Goal: Information Seeking & Learning: Learn about a topic

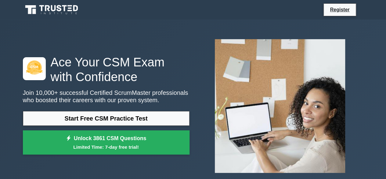
click at [117, 119] on link "Start Free CSM Practice Test" at bounding box center [106, 118] width 167 height 15
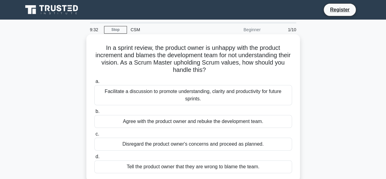
click at [161, 97] on div "Facilitate a discussion to promote understanding, clarity and productivity for …" at bounding box center [193, 95] width 198 height 20
click at [94, 83] on input "a. Facilitate a discussion to promote understanding, clarity and productivity f…" at bounding box center [94, 81] width 0 height 4
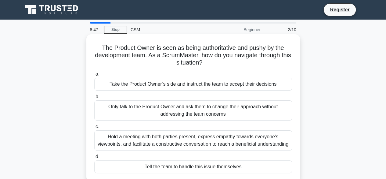
click at [123, 114] on div "Only talk to the Product Owner and ask them to change their approach without ad…" at bounding box center [193, 110] width 198 height 20
click at [94, 99] on input "b. Only talk to the Product Owner and ask them to change their approach without…" at bounding box center [94, 97] width 0 height 4
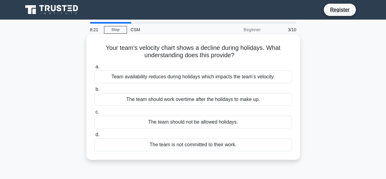
click at [142, 78] on div "Team availability reduces during holidays which impacts the team’s velocity." at bounding box center [193, 76] width 198 height 13
click at [94, 69] on input "a. Team availability reduces during holidays which impacts the team’s velocity." at bounding box center [94, 67] width 0 height 4
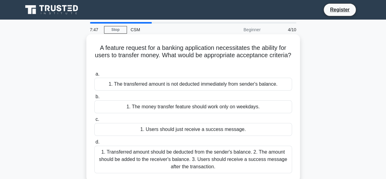
scroll to position [61, 0]
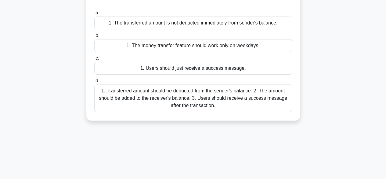
click at [180, 100] on div "1. Transferred amount should be deducted from the sender's balance. 2. The amou…" at bounding box center [193, 97] width 198 height 27
click at [94, 83] on input "d. 1. Transferred amount should be deducted from the sender's balance. 2. The a…" at bounding box center [94, 81] width 0 height 4
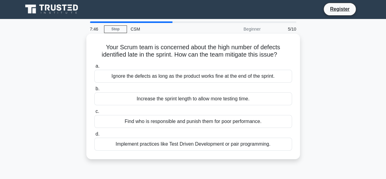
scroll to position [0, 0]
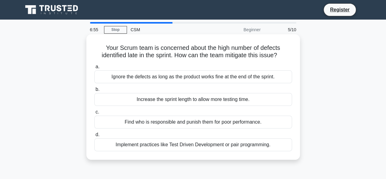
click at [140, 77] on div "Ignore the defects as long as the product works fine at the end of the sprint." at bounding box center [193, 76] width 198 height 13
click at [94, 69] on input "a. Ignore the defects as long as the product works fine at the end of the sprin…" at bounding box center [94, 67] width 0 height 4
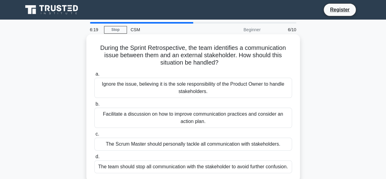
click at [175, 121] on div "Facilitate a discussion on how to improve communication practices and consider …" at bounding box center [193, 118] width 198 height 20
click at [94, 106] on input "b. Facilitate a discussion on how to improve communication practices and consid…" at bounding box center [94, 104] width 0 height 4
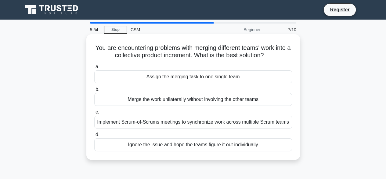
click at [154, 120] on div "Implement Scrum-of-Scrums meetings to synchronize work across multiple Scrum te…" at bounding box center [193, 121] width 198 height 13
click at [94, 114] on input "c. Implement Scrum-of-Scrums meetings to synchronize work across multiple Scrum…" at bounding box center [94, 112] width 0 height 4
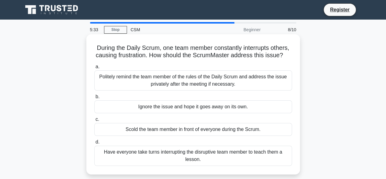
click at [132, 80] on div "Politely remind the team member of the rules of the Daily Scrum and address the…" at bounding box center [193, 80] width 198 height 20
click at [94, 69] on input "a. Politely remind the team member of the rules of the Daily Scrum and address …" at bounding box center [94, 67] width 0 height 4
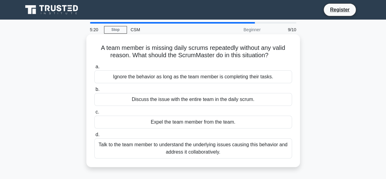
click at [152, 151] on div "Talk to the team member to understand the underlying issues causing this behavi…" at bounding box center [193, 148] width 198 height 20
click at [94, 137] on input "d. Talk to the team member to understand the underlying issues causing this beh…" at bounding box center [94, 135] width 0 height 4
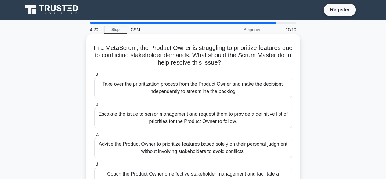
click at [144, 116] on div "Escalate the issue to senior management and request them to provide a definitiv…" at bounding box center [193, 118] width 198 height 20
click at [94, 106] on input "b. Escalate the issue to senior management and request them to provide a defini…" at bounding box center [94, 104] width 0 height 4
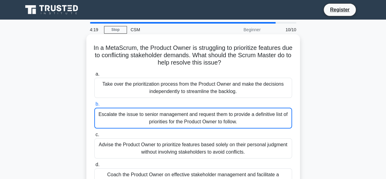
scroll to position [31, 0]
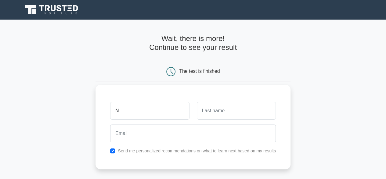
type input "N"
type input "A"
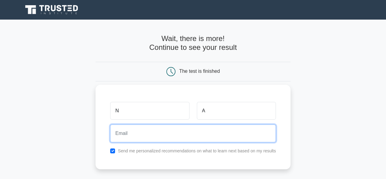
click at [161, 137] on input "email" at bounding box center [193, 133] width 166 height 18
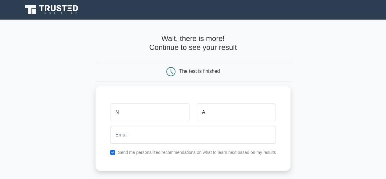
click at [79, 134] on main "Wait, there is more! Continue to see your result The test is finished N A" at bounding box center [193, 130] width 386 height 220
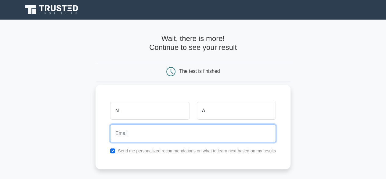
click at [122, 135] on input "email" at bounding box center [193, 133] width 166 height 18
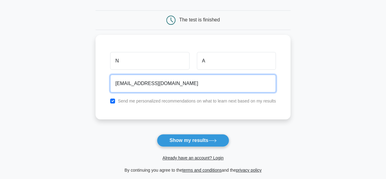
scroll to position [61, 0]
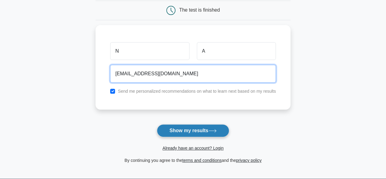
type input "xndfvd45wc@privaterelay.appleid.com"
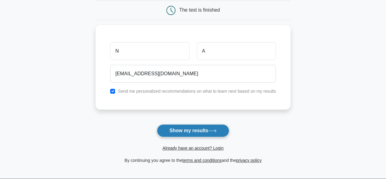
click at [194, 130] on button "Show my results" at bounding box center [193, 130] width 72 height 13
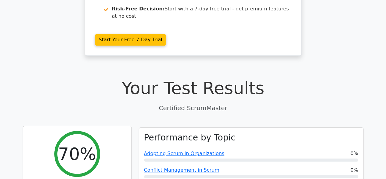
scroll to position [183, 0]
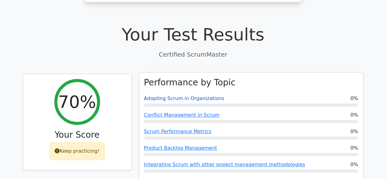
click at [151, 95] on link "Adopting Scrum in Organizations" at bounding box center [184, 98] width 81 height 6
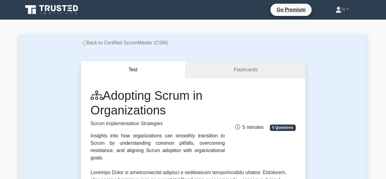
click at [85, 42] on icon at bounding box center [84, 42] width 4 height 5
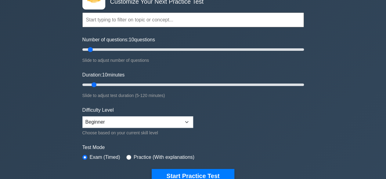
scroll to position [61, 0]
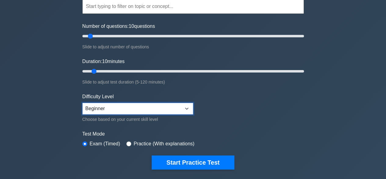
click at [118, 109] on select "Beginner Intermediate Expert" at bounding box center [137, 109] width 111 height 12
select select "expert"
click at [82, 103] on select "Beginner Intermediate Expert" at bounding box center [137, 109] width 111 height 12
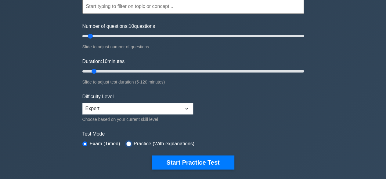
click at [126, 142] on input "radio" at bounding box center [128, 143] width 5 height 5
radio input "true"
drag, startPoint x: 92, startPoint y: 36, endPoint x: 132, endPoint y: 40, distance: 40.5
type input "50"
click at [132, 40] on input "Number of questions: 50 questions" at bounding box center [193, 35] width 222 height 7
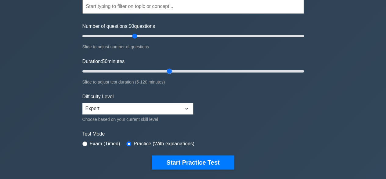
drag, startPoint x: 97, startPoint y: 70, endPoint x: 174, endPoint y: 70, distance: 77.3
type input "50"
click at [174, 70] on input "Duration: 50 minutes" at bounding box center [193, 71] width 222 height 7
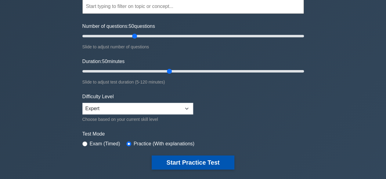
click at [192, 159] on button "Start Practice Test" at bounding box center [193, 162] width 82 height 14
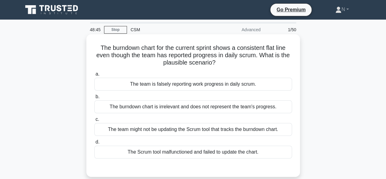
click at [130, 130] on div "The team might not be updating the Scrum tool that tracks the burndown chart." at bounding box center [193, 129] width 198 height 13
click at [94, 121] on input "c. The team might not be updating the Scrum tool that tracks the burndown chart." at bounding box center [94, 119] width 0 height 4
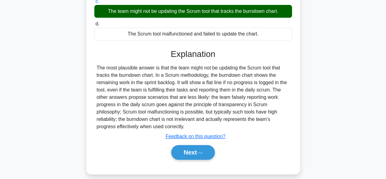
scroll to position [151, 0]
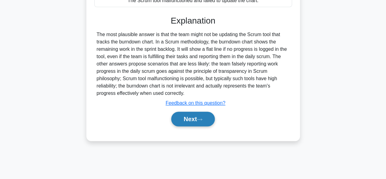
click at [187, 119] on button "Next" at bounding box center [193, 119] width 44 height 15
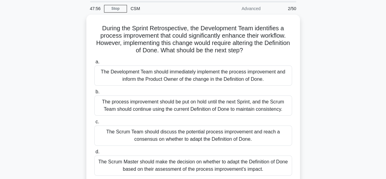
scroll to position [31, 0]
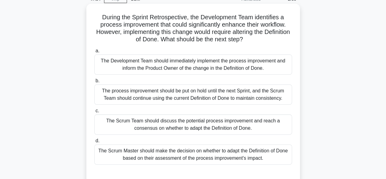
click at [149, 97] on div "The process improvement should be put on hold until the next Sprint, and the Sc…" at bounding box center [193, 94] width 198 height 20
click at [94, 83] on input "b. The process improvement should be put on hold until the next Sprint, and the…" at bounding box center [94, 81] width 0 height 4
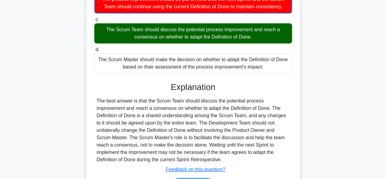
scroll to position [153, 0]
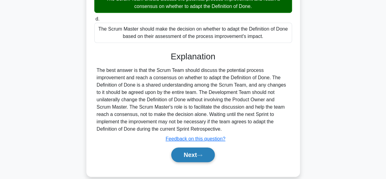
click at [188, 158] on button "Next" at bounding box center [193, 154] width 44 height 15
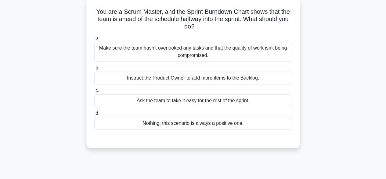
scroll to position [0, 0]
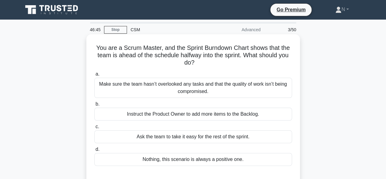
click at [146, 86] on div "Make sure the team hasn’t overlooked any tasks and that the quality of work isn…" at bounding box center [193, 88] width 198 height 20
click at [94, 76] on input "a. Make sure the team hasn’t overlooked any tasks and that the quality of work …" at bounding box center [94, 74] width 0 height 4
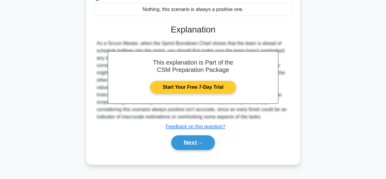
scroll to position [151, 0]
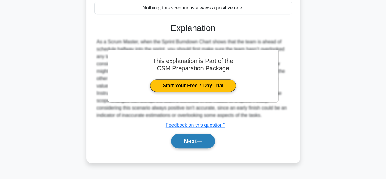
click at [183, 140] on button "Next" at bounding box center [193, 140] width 44 height 15
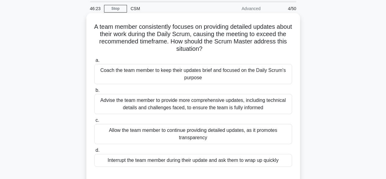
scroll to position [31, 0]
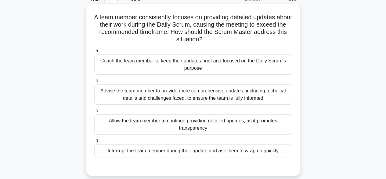
click at [130, 65] on div "Coach the team member to keep their updates brief and focused on the Daily Scru…" at bounding box center [193, 64] width 198 height 20
click at [94, 53] on input "a. Coach the team member to keep their updates brief and focused on the Daily S…" at bounding box center [94, 51] width 0 height 4
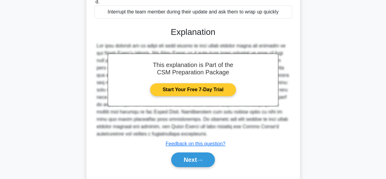
scroll to position [182, 0]
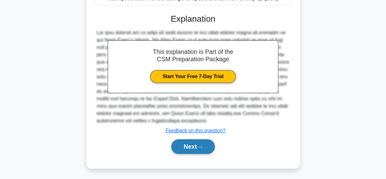
click at [203, 149] on button "Next" at bounding box center [193, 146] width 44 height 15
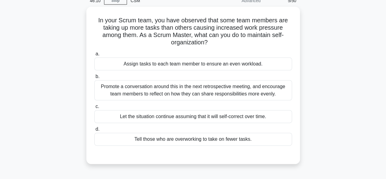
scroll to position [0, 0]
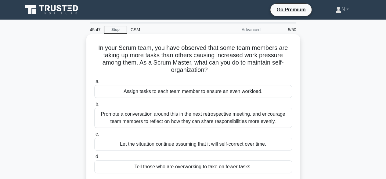
click at [133, 113] on div "Promote a conversation around this in the next retrospective meeting, and encou…" at bounding box center [193, 118] width 198 height 20
click at [94, 106] on input "b. Promote a conversation around this in the next retrospective meeting, and en…" at bounding box center [94, 104] width 0 height 4
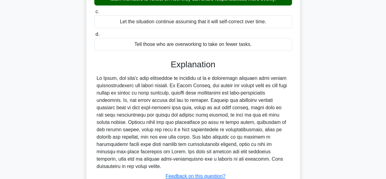
scroll to position [153, 0]
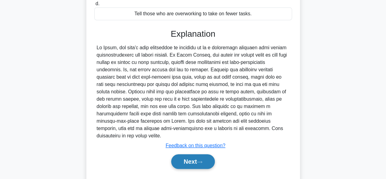
click at [181, 154] on button "Next" at bounding box center [193, 161] width 44 height 15
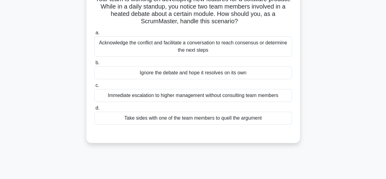
scroll to position [0, 0]
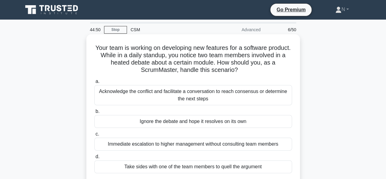
click at [149, 92] on div "Acknowledge the conflict and facilitate a conversation to reach consensus or de…" at bounding box center [193, 95] width 198 height 20
click at [94, 83] on input "a. Acknowledge the conflict and facilitate a conversation to reach consensus or…" at bounding box center [94, 81] width 0 height 4
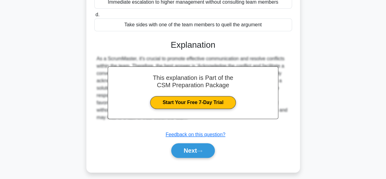
scroll to position [151, 0]
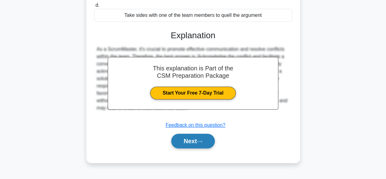
click at [189, 139] on button "Next" at bounding box center [193, 140] width 44 height 15
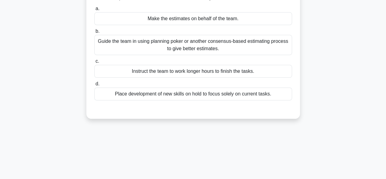
scroll to position [0, 0]
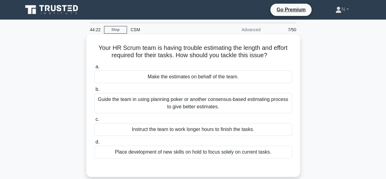
click at [143, 101] on div "Guide the team in using planning poker or another consensus-based estimating pr…" at bounding box center [193, 103] width 198 height 20
click at [94, 91] on input "b. Guide the team in using planning poker or another consensus-based estimating…" at bounding box center [94, 89] width 0 height 4
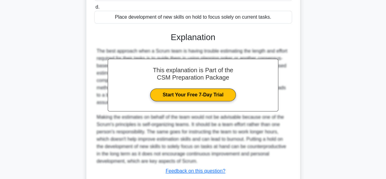
scroll to position [153, 0]
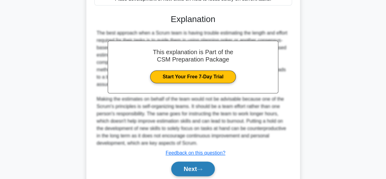
click at [180, 167] on button "Next" at bounding box center [193, 168] width 44 height 15
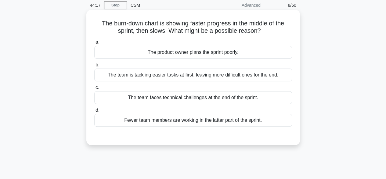
scroll to position [0, 0]
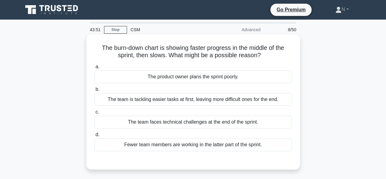
click at [143, 98] on div "The team is tackling easier tasks at first, leaving more difficult ones for the…" at bounding box center [193, 99] width 198 height 13
click at [94, 91] on input "b. The team is tackling easier tasks at first, leaving more difficult ones for …" at bounding box center [94, 89] width 0 height 4
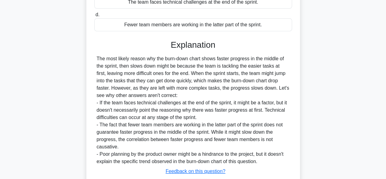
scroll to position [153, 0]
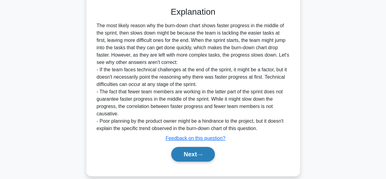
click at [196, 153] on button "Next" at bounding box center [193, 154] width 44 height 15
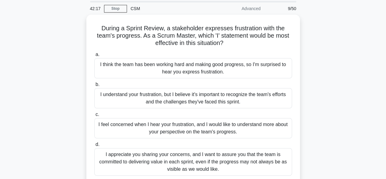
scroll to position [31, 0]
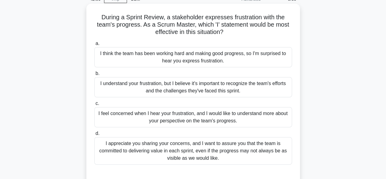
click at [132, 148] on div "I appreciate you sharing your concerns, and I want to assure you that the team …" at bounding box center [193, 150] width 198 height 27
click at [94, 135] on input "d. I appreciate you sharing your concerns, and I want to assure you that the te…" at bounding box center [94, 133] width 0 height 4
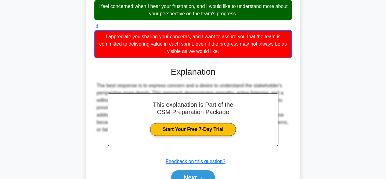
scroll to position [169, 0]
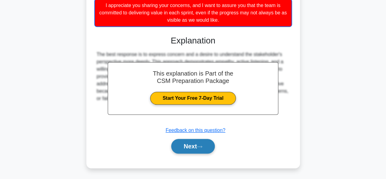
click at [186, 149] on button "Next" at bounding box center [193, 146] width 44 height 15
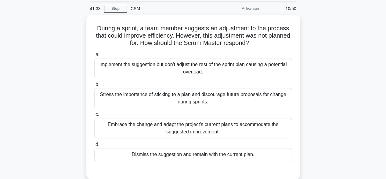
scroll to position [31, 0]
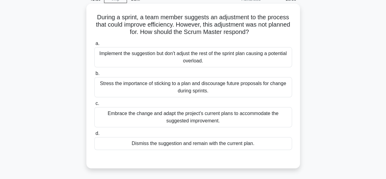
click at [163, 121] on div "Embrace the change and adapt the project's current plans to accommodate the sug…" at bounding box center [193, 117] width 198 height 20
click at [94, 105] on input "c. Embrace the change and adapt the project's current plans to accommodate the …" at bounding box center [94, 103] width 0 height 4
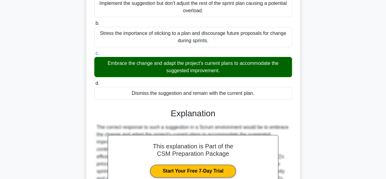
scroll to position [153, 0]
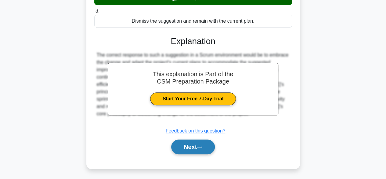
click at [185, 144] on button "Next" at bounding box center [193, 146] width 44 height 15
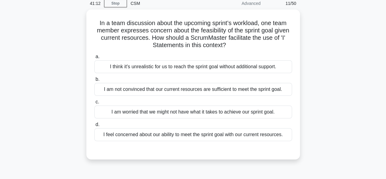
scroll to position [0, 0]
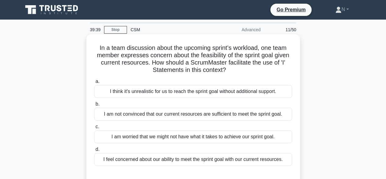
click at [132, 138] on div "I am worried that we might not have what it takes to achieve our sprint goal." at bounding box center [193, 136] width 198 height 13
click at [94, 129] on input "c. I am worried that we might not have what it takes to achieve our sprint goal." at bounding box center [94, 127] width 0 height 4
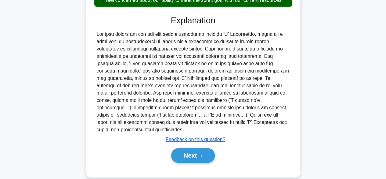
scroll to position [169, 0]
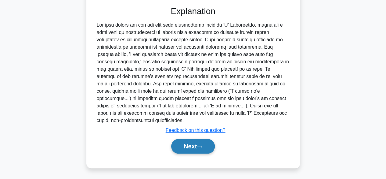
click at [180, 151] on button "Next" at bounding box center [193, 146] width 44 height 15
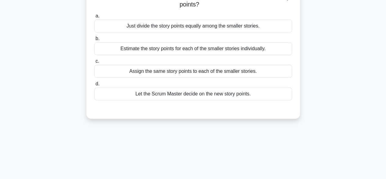
scroll to position [0, 0]
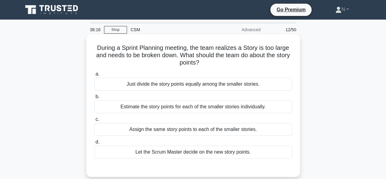
click at [144, 108] on div "Estimate the story points for each of the smaller stories individually." at bounding box center [193, 106] width 198 height 13
click at [94, 99] on input "b. Estimate the story points for each of the smaller stories individually." at bounding box center [94, 97] width 0 height 4
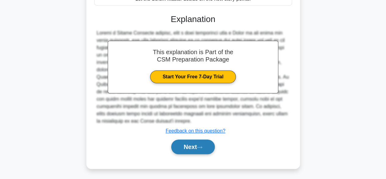
click at [199, 147] on button "Next" at bounding box center [193, 146] width 44 height 15
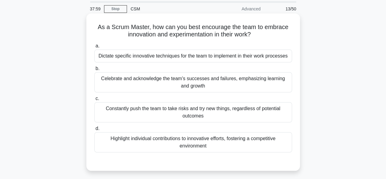
scroll to position [31, 0]
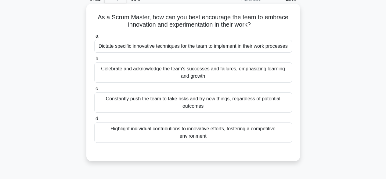
click at [140, 77] on div "Celebrate and acknowledge the team's successes and failures, emphasizing learni…" at bounding box center [193, 72] width 198 height 20
click at [94, 61] on input "b. Celebrate and acknowledge the team's successes and failures, emphasizing lea…" at bounding box center [94, 59] width 0 height 4
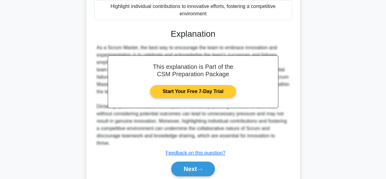
scroll to position [168, 0]
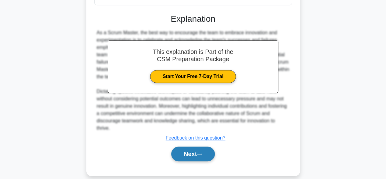
click at [188, 146] on button "Next" at bounding box center [193, 153] width 44 height 15
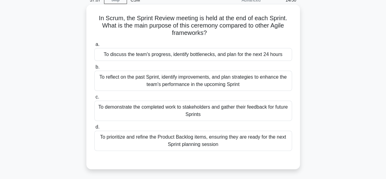
scroll to position [31, 0]
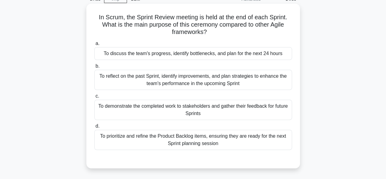
click at [154, 110] on div "To demonstrate the completed work to stakeholders and gather their feedback for…" at bounding box center [193, 110] width 198 height 20
click at [94, 98] on input "c. To demonstrate the completed work to stakeholders and gather their feedback …" at bounding box center [94, 96] width 0 height 4
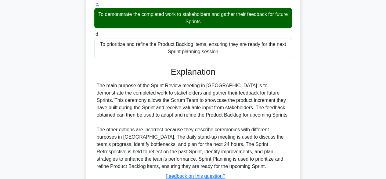
scroll to position [168, 0]
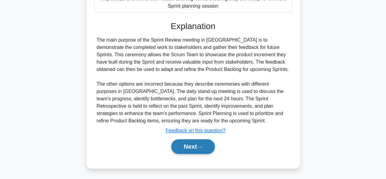
click at [183, 149] on button "Next" at bounding box center [193, 146] width 44 height 15
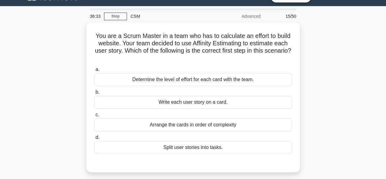
scroll to position [0, 0]
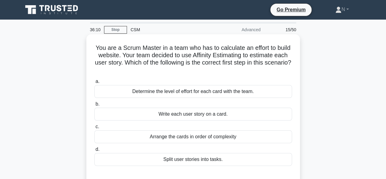
click at [174, 160] on div "Split user stories into tasks." at bounding box center [193, 159] width 198 height 13
click at [94, 151] on input "d. Split user stories into tasks." at bounding box center [94, 149] width 0 height 4
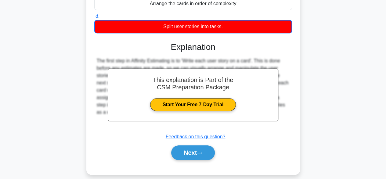
scroll to position [151, 0]
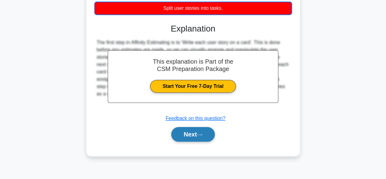
click at [194, 137] on button "Next" at bounding box center [193, 134] width 44 height 15
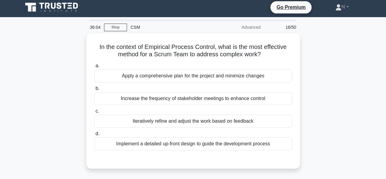
scroll to position [0, 0]
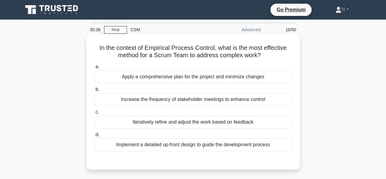
click at [169, 145] on div "Implement a detailed up-front design to guide the development process" at bounding box center [193, 144] width 198 height 13
click at [94, 137] on input "d. Implement a detailed up-front design to guide the development process" at bounding box center [94, 135] width 0 height 4
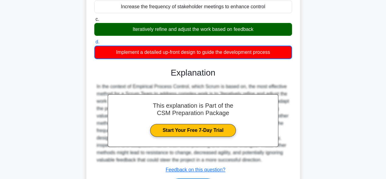
scroll to position [122, 0]
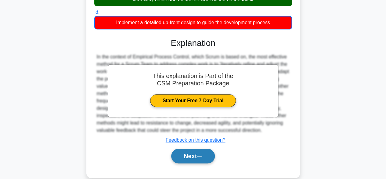
click at [208, 155] on button "Next" at bounding box center [193, 155] width 44 height 15
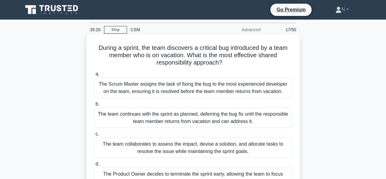
scroll to position [31, 0]
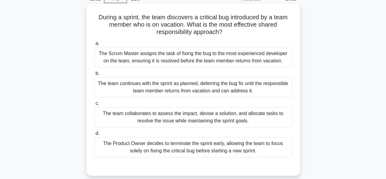
click at [119, 120] on div "The team collaborates to assess the impact, devise a solution, and allocate tas…" at bounding box center [193, 117] width 198 height 20
click at [94, 105] on input "c. The team collaborates to assess the impact, devise a solution, and allocate …" at bounding box center [94, 103] width 0 height 4
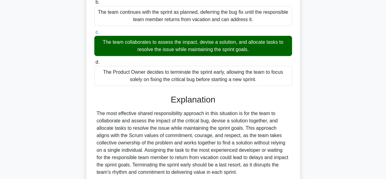
scroll to position [153, 0]
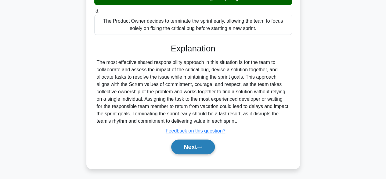
click at [189, 144] on button "Next" at bounding box center [193, 146] width 44 height 15
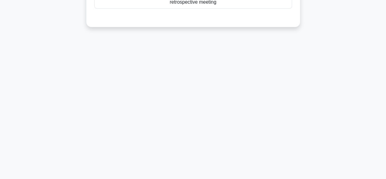
scroll to position [0, 0]
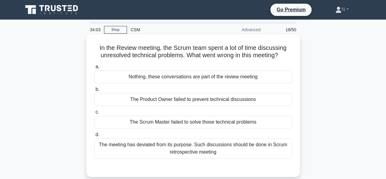
click at [157, 152] on div "The meeting has deviated from its purpose. Such discussions should be done in S…" at bounding box center [193, 148] width 198 height 20
click at [94, 137] on input "d. The meeting has deviated from its purpose. Such discussions should be done i…" at bounding box center [94, 135] width 0 height 4
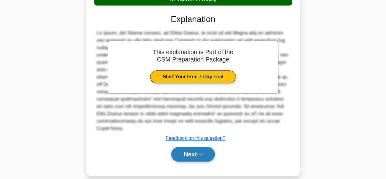
click at [185, 153] on button "Next" at bounding box center [193, 154] width 44 height 15
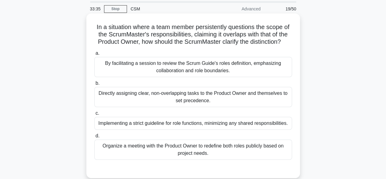
scroll to position [31, 0]
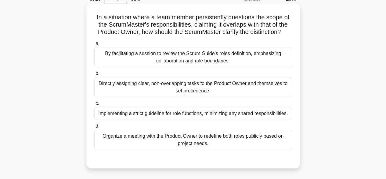
click at [152, 62] on div "By facilitating a session to review the Scrum Guide's roles definition, emphasi…" at bounding box center [193, 57] width 198 height 20
click at [94, 46] on input "a. By facilitating a session to review the Scrum Guide's roles definition, emph…" at bounding box center [94, 44] width 0 height 4
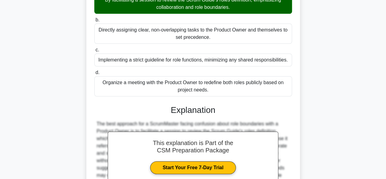
scroll to position [153, 0]
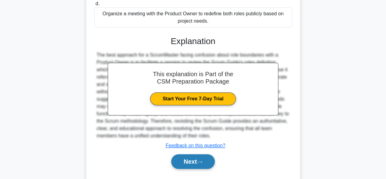
click at [195, 158] on button "Next" at bounding box center [193, 161] width 44 height 15
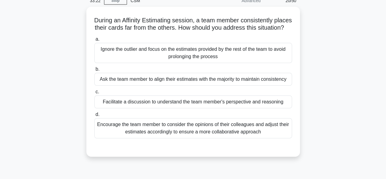
scroll to position [0, 0]
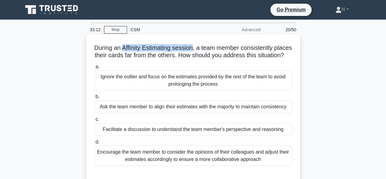
drag, startPoint x: 131, startPoint y: 47, endPoint x: 202, endPoint y: 48, distance: 71.2
click at [202, 48] on h5 "During an Affinity Estimating session, a team member consistently places their …" at bounding box center [193, 51] width 199 height 15
copy h5 "Affinity Estimating session"
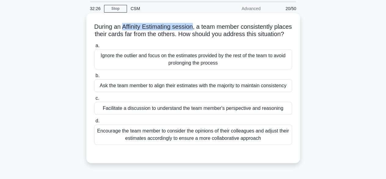
scroll to position [31, 0]
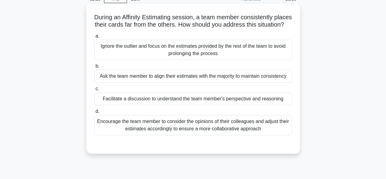
click at [146, 105] on div "Facilitate a discussion to understand the team member's perspective and reasoni…" at bounding box center [193, 98] width 198 height 13
click at [94, 91] on input "c. Facilitate a discussion to understand the team member's perspective and reas…" at bounding box center [94, 89] width 0 height 4
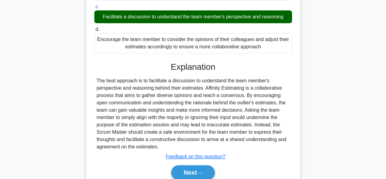
scroll to position [122, 0]
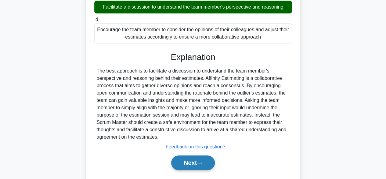
click at [184, 170] on button "Next" at bounding box center [193, 162] width 44 height 15
click at [187, 168] on button "Next" at bounding box center [193, 162] width 44 height 15
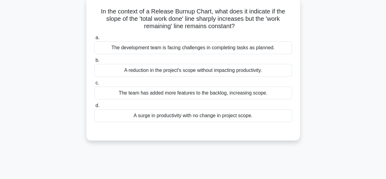
scroll to position [0, 0]
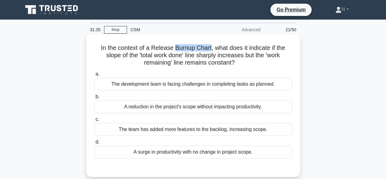
drag, startPoint x: 174, startPoint y: 51, endPoint x: 211, endPoint y: 51, distance: 37.0
click at [211, 51] on h5 "In the context of a Release Burnup Chart, what does it indicate if the slope of…" at bounding box center [193, 55] width 199 height 23
copy h5 "Burnup Chart"
click at [154, 85] on div "The development team is facing challenges in completing tasks as planned." at bounding box center [193, 84] width 198 height 13
click at [94, 76] on input "a. The development team is facing challenges in completing tasks as planned." at bounding box center [94, 74] width 0 height 4
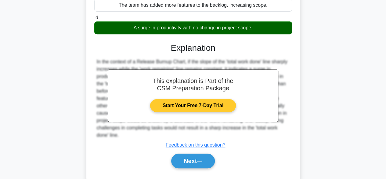
scroll to position [151, 0]
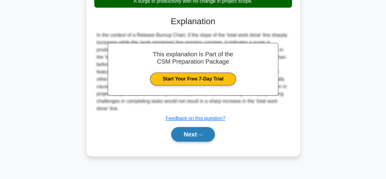
click at [191, 132] on button "Next" at bounding box center [193, 134] width 44 height 15
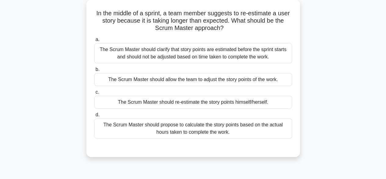
scroll to position [0, 0]
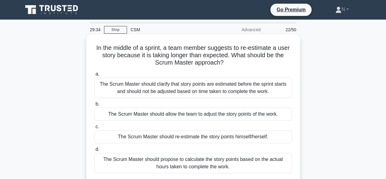
click at [159, 92] on div "The Scrum Master should clarify that story points are estimated before the spri…" at bounding box center [193, 88] width 198 height 20
click at [94, 76] on input "a. The Scrum Master should clarify that story points are estimated before the s…" at bounding box center [94, 74] width 0 height 4
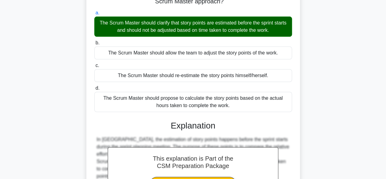
scroll to position [151, 0]
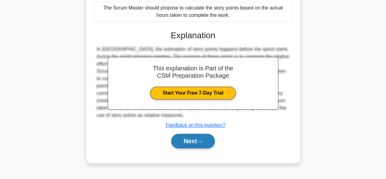
click at [199, 136] on button "Next" at bounding box center [193, 140] width 44 height 15
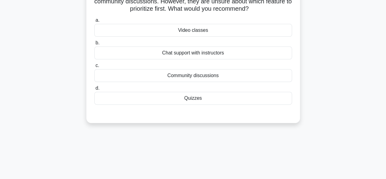
scroll to position [31, 0]
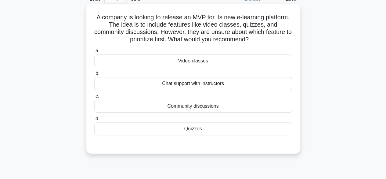
click at [160, 59] on div "Video classes" at bounding box center [193, 60] width 198 height 13
click at [94, 53] on input "a. Video classes" at bounding box center [94, 51] width 0 height 4
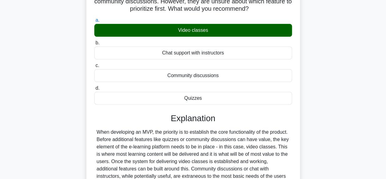
scroll to position [122, 0]
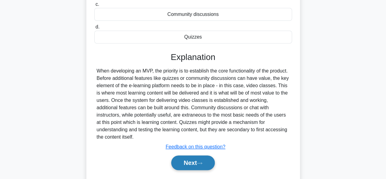
click at [199, 163] on button "Next" at bounding box center [193, 162] width 44 height 15
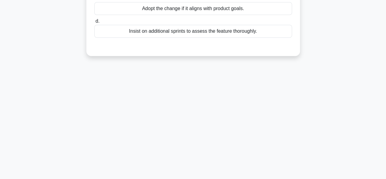
scroll to position [0, 0]
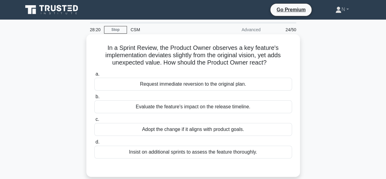
click at [176, 130] on div "Adopt the change if it aligns with product goals." at bounding box center [193, 129] width 198 height 13
click at [94, 121] on input "c. Adopt the change if it aligns with product goals." at bounding box center [94, 119] width 0 height 4
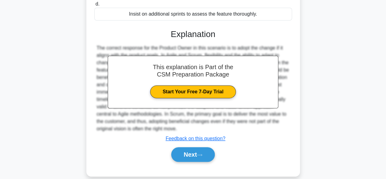
scroll to position [151, 0]
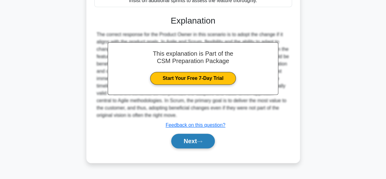
click at [192, 138] on button "Next" at bounding box center [193, 140] width 44 height 15
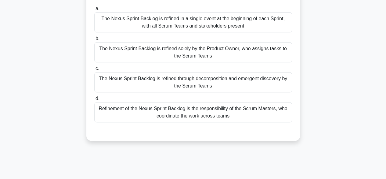
scroll to position [0, 0]
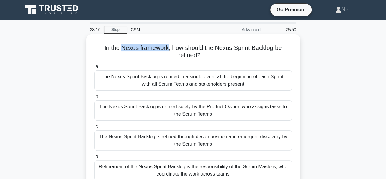
drag, startPoint x: 120, startPoint y: 49, endPoint x: 167, endPoint y: 51, distance: 46.8
click at [167, 51] on h5 "In the Nexus framework, how should the Nexus Sprint Backlog be refined? .spinne…" at bounding box center [193, 51] width 199 height 15
copy h5 "Nexus framework"
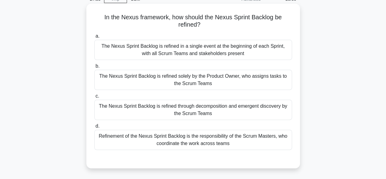
click at [181, 55] on div "The Nexus Sprint Backlog is refined in a single event at the beginning of each …" at bounding box center [193, 50] width 198 height 20
click at [94, 38] on input "a. The Nexus Sprint Backlog is refined in a single event at the beginning of ea…" at bounding box center [94, 36] width 0 height 4
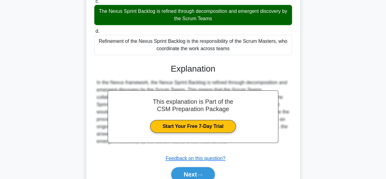
scroll to position [154, 0]
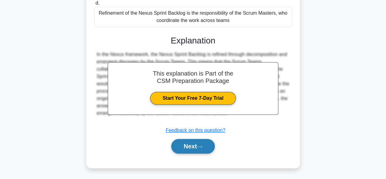
click at [187, 146] on button "Next" at bounding box center [193, 146] width 44 height 15
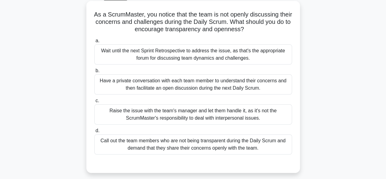
scroll to position [0, 0]
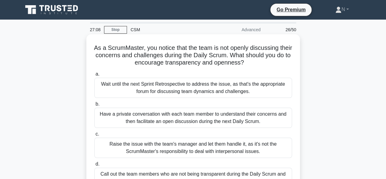
click at [147, 120] on div "Have a private conversation with each team member to understand their concerns …" at bounding box center [193, 118] width 198 height 20
click at [94, 106] on input "b. Have a private conversation with each team member to understand their concer…" at bounding box center [94, 104] width 0 height 4
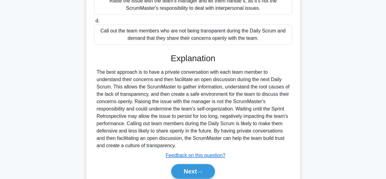
scroll to position [153, 0]
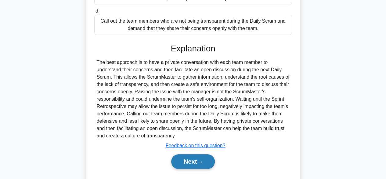
click at [187, 163] on button "Next" at bounding box center [193, 161] width 44 height 15
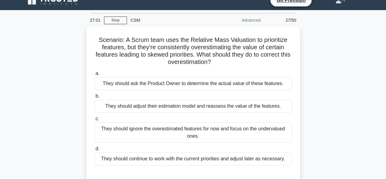
scroll to position [0, 0]
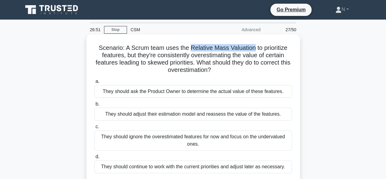
drag, startPoint x: 191, startPoint y: 49, endPoint x: 253, endPoint y: 47, distance: 62.0
click at [253, 47] on h5 "Scenario: A Scrum team uses the Relative Mass Valuation to prioritize features,…" at bounding box center [193, 59] width 199 height 30
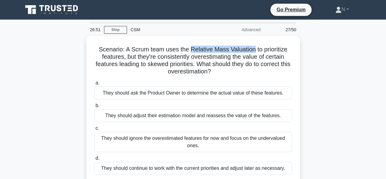
copy h5 "Relative Mass Valuation"
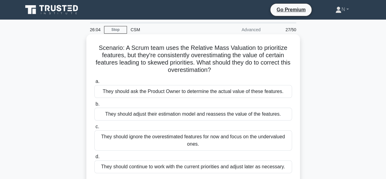
click at [153, 92] on div "They should ask the Product Owner to determine the actual value of these featur…" at bounding box center [193, 91] width 198 height 13
click at [94, 83] on input "a. They should ask the Product Owner to determine the actual value of these fea…" at bounding box center [94, 81] width 0 height 4
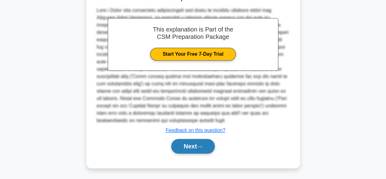
click at [183, 144] on button "Next" at bounding box center [193, 146] width 44 height 15
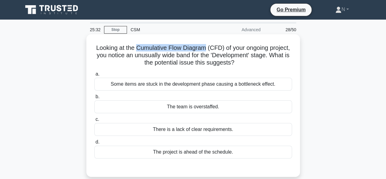
drag, startPoint x: 148, startPoint y: 49, endPoint x: 216, endPoint y: 52, distance: 68.5
click at [216, 52] on h5 "Looking at the Cumulative Flow Diagram (CFD) of your ongoing project, you notic…" at bounding box center [193, 55] width 199 height 23
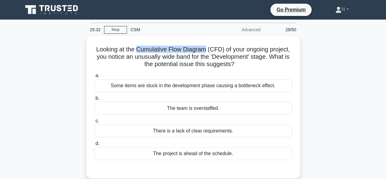
copy h5 "Cumulative Flow Diagram"
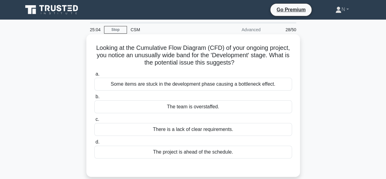
click at [155, 85] on div "Some items are stuck in the development phase causing a bottleneck effect." at bounding box center [193, 84] width 198 height 13
click at [94, 76] on input "a. Some items are stuck in the development phase causing a bottleneck effect." at bounding box center [94, 74] width 0 height 4
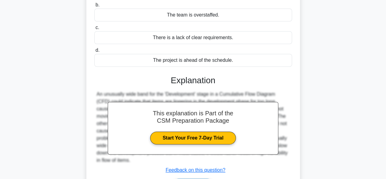
scroll to position [151, 0]
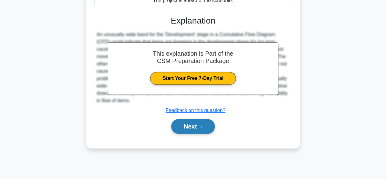
click at [197, 126] on button "Next" at bounding box center [193, 126] width 44 height 15
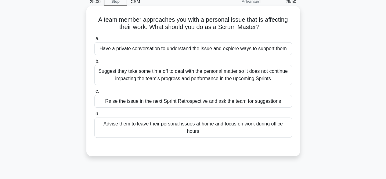
scroll to position [0, 0]
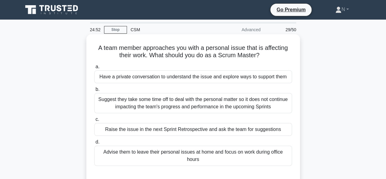
click at [159, 76] on div "Have a private conversation to understand the issue and explore ways to support…" at bounding box center [193, 76] width 198 height 13
click at [94, 69] on input "a. Have a private conversation to understand the issue and explore ways to supp…" at bounding box center [94, 67] width 0 height 4
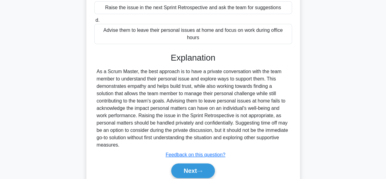
scroll to position [151, 0]
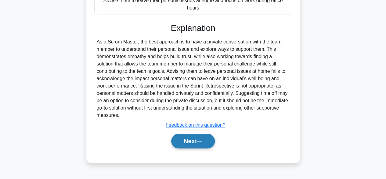
click at [197, 141] on button "Next" at bounding box center [193, 140] width 44 height 15
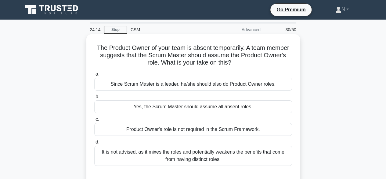
scroll to position [31, 0]
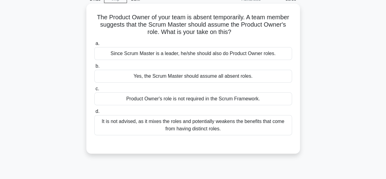
click at [168, 123] on div "It is not advised, as it mixes the roles and potentially weakens the benefits t…" at bounding box center [193, 125] width 198 height 20
click at [94, 113] on input "d. It is not advised, as it mixes the roles and potentially weakens the benefit…" at bounding box center [94, 111] width 0 height 4
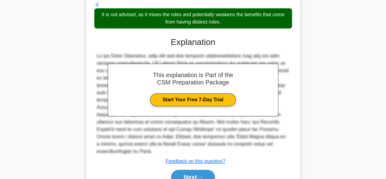
scroll to position [160, 0]
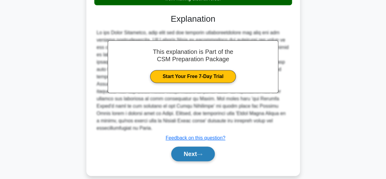
click at [198, 147] on button "Next" at bounding box center [193, 153] width 44 height 15
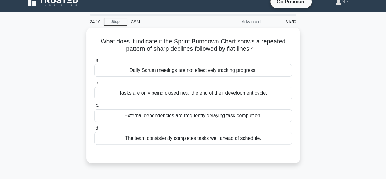
scroll to position [0, 0]
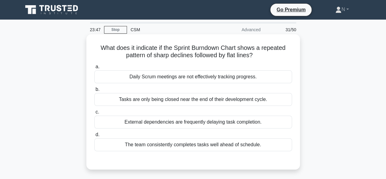
click at [171, 142] on div "The team consistently completes tasks well ahead of schedule." at bounding box center [193, 144] width 198 height 13
click at [94, 137] on input "d. The team consistently completes tasks well ahead of schedule." at bounding box center [94, 135] width 0 height 4
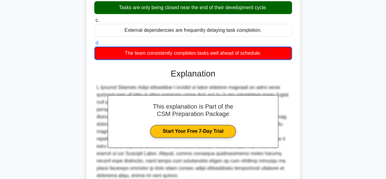
scroll to position [151, 0]
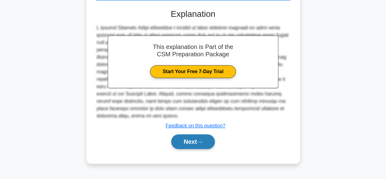
click at [200, 140] on icon at bounding box center [199, 141] width 5 height 3
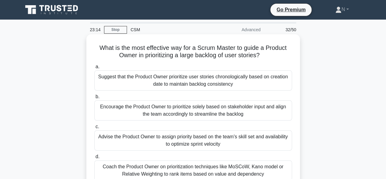
scroll to position [31, 0]
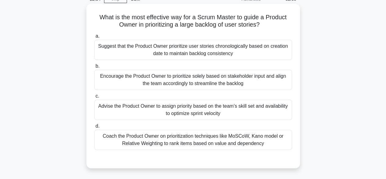
click at [135, 83] on div "Encourage the Product Owner to prioritize solely based on stakeholder input and…" at bounding box center [193, 80] width 198 height 20
click at [94, 68] on input "b. Encourage the Product Owner to prioritize solely based on stakeholder input …" at bounding box center [94, 66] width 0 height 4
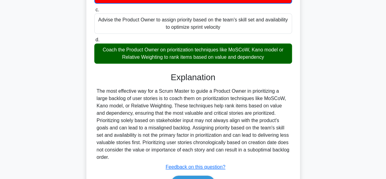
scroll to position [154, 0]
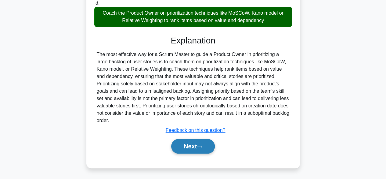
click at [189, 141] on button "Next" at bounding box center [193, 146] width 44 height 15
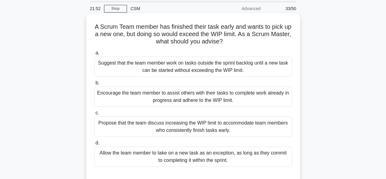
scroll to position [31, 0]
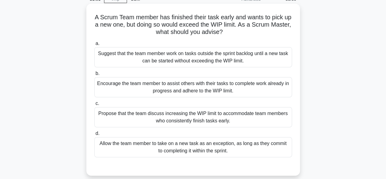
click at [159, 91] on div "Encourage the team member to assist others with their tasks to complete work al…" at bounding box center [193, 87] width 198 height 20
click at [94, 75] on input "b. Encourage the team member to assist others with their tasks to complete work…" at bounding box center [94, 73] width 0 height 4
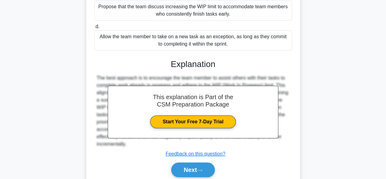
scroll to position [160, 0]
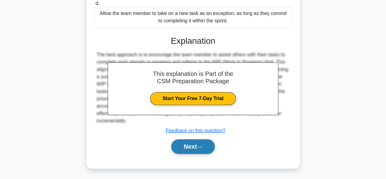
click at [182, 147] on button "Next" at bounding box center [193, 146] width 44 height 15
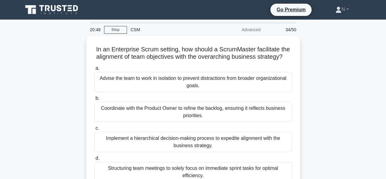
scroll to position [31, 0]
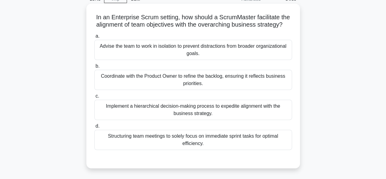
click at [137, 87] on div "Coordinate with the Product Owner to refine the backlog, ensuring it reflects b…" at bounding box center [193, 80] width 198 height 20
click at [94, 68] on input "b. Coordinate with the Product Owner to refine the backlog, ensuring it reflect…" at bounding box center [94, 66] width 0 height 4
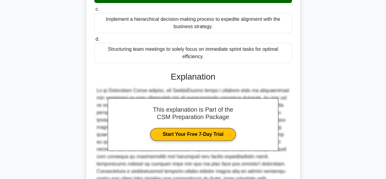
scroll to position [183, 0]
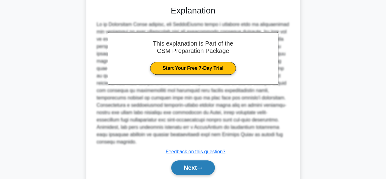
click at [177, 165] on button "Next" at bounding box center [193, 167] width 44 height 15
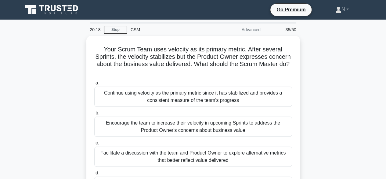
scroll to position [31, 0]
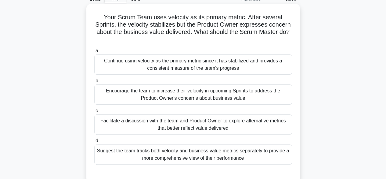
click at [154, 154] on div "Suggest the team tracks both velocity and business value metrics separately to …" at bounding box center [193, 154] width 198 height 20
click at [94, 143] on input "d. Suggest the team tracks both velocity and business value metrics separately …" at bounding box center [94, 141] width 0 height 4
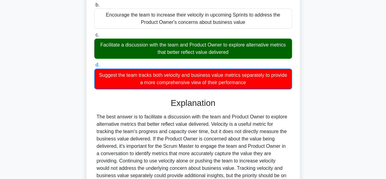
scroll to position [153, 0]
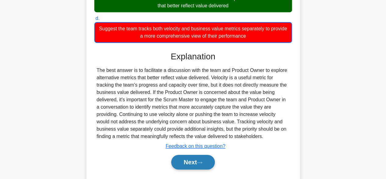
click at [201, 161] on icon at bounding box center [199, 162] width 5 height 3
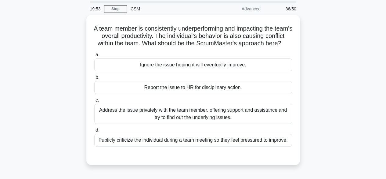
scroll to position [0, 0]
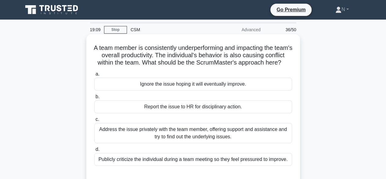
click at [159, 142] on div "Address the issue privately with the team member, offering support and assistan…" at bounding box center [193, 133] width 198 height 20
click at [94, 121] on input "c. Address the issue privately with the team member, offering support and assis…" at bounding box center [94, 119] width 0 height 4
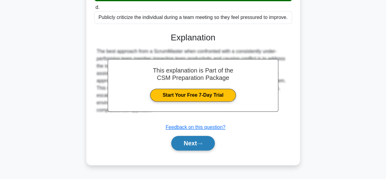
scroll to position [151, 0]
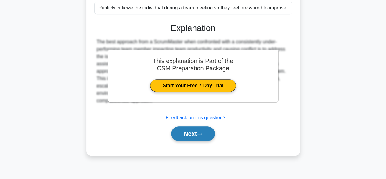
click at [207, 139] on button "Next" at bounding box center [193, 133] width 44 height 15
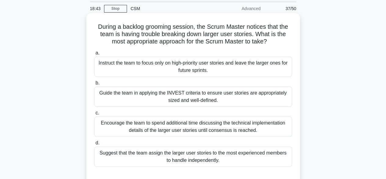
scroll to position [31, 0]
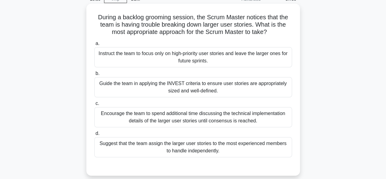
click at [124, 88] on div "Guide the team in applying the INVEST criteria to ensure user stories are appro…" at bounding box center [193, 87] width 198 height 20
click at [94, 75] on input "b. Guide the team in applying the INVEST criteria to ensure user stories are ap…" at bounding box center [94, 73] width 0 height 4
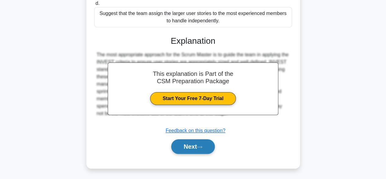
click at [181, 145] on button "Next" at bounding box center [193, 146] width 44 height 15
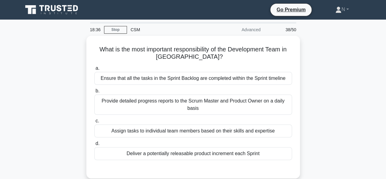
scroll to position [0, 0]
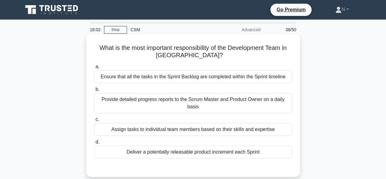
click at [143, 154] on div "Deliver a potentially releasable product increment each Sprint" at bounding box center [193, 151] width 198 height 13
click at [94, 144] on input "d. Deliver a potentially releasable product increment each Sprint" at bounding box center [94, 142] width 0 height 4
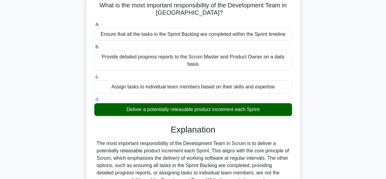
scroll to position [92, 0]
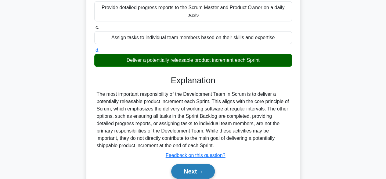
click at [182, 168] on button "Next" at bounding box center [193, 171] width 44 height 15
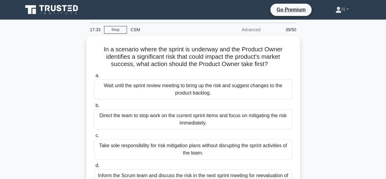
scroll to position [31, 0]
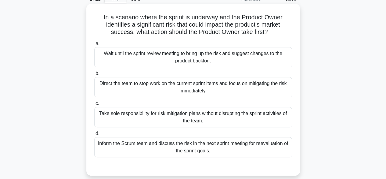
click at [225, 151] on div "Inform the Scrum team and discuss the risk in the next sprint meeting for reeva…" at bounding box center [193, 147] width 198 height 20
click at [94, 135] on input "d. Inform the Scrum team and discuss the risk in the next sprint meeting for re…" at bounding box center [94, 133] width 0 height 4
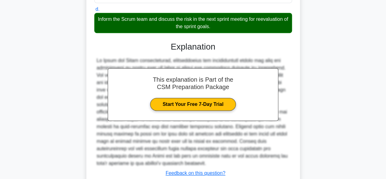
scroll to position [190, 0]
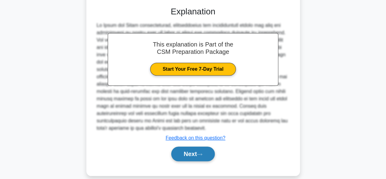
click at [200, 152] on icon at bounding box center [199, 153] width 5 height 3
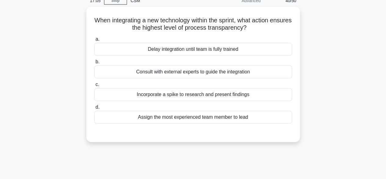
scroll to position [0, 0]
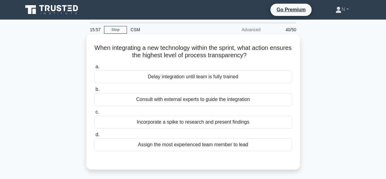
click at [128, 98] on div "Consult with external experts to guide the integration" at bounding box center [193, 99] width 198 height 13
click at [94, 91] on input "b. Consult with external experts to guide the integration" at bounding box center [94, 89] width 0 height 4
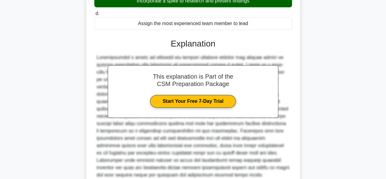
scroll to position [183, 0]
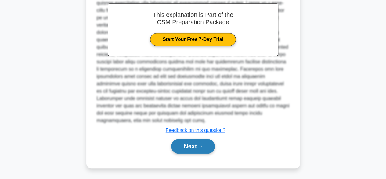
click at [187, 146] on button "Next" at bounding box center [193, 146] width 44 height 15
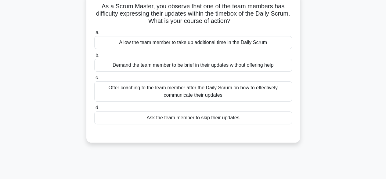
scroll to position [0, 0]
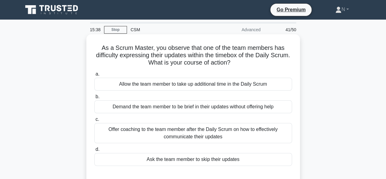
click at [141, 133] on div "Offer coaching to the team member after the Daily Scrum on how to effectively c…" at bounding box center [193, 133] width 198 height 20
click at [94, 121] on input "c. Offer coaching to the team member after the Daily Scrum on how to effectivel…" at bounding box center [94, 119] width 0 height 4
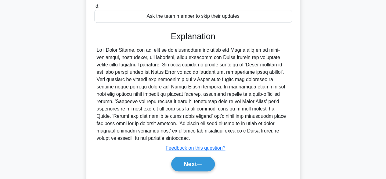
scroll to position [153, 0]
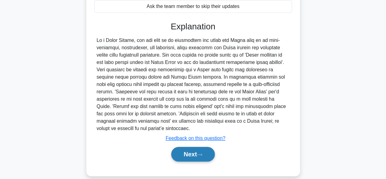
click at [179, 149] on button "Next" at bounding box center [193, 154] width 44 height 15
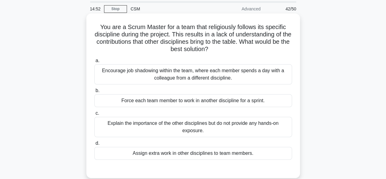
scroll to position [31, 0]
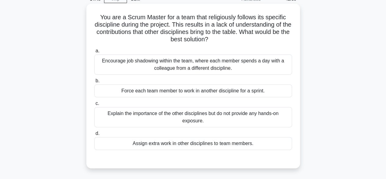
click at [175, 121] on div "Explain the importance of the other disciplines but do not provide any hands-on…" at bounding box center [193, 117] width 198 height 20
click at [94, 105] on input "c. Explain the importance of the other disciplines but do not provide any hands…" at bounding box center [94, 103] width 0 height 4
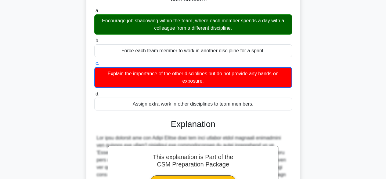
scroll to position [61, 0]
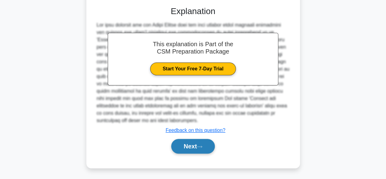
click at [188, 149] on button "Next" at bounding box center [193, 146] width 44 height 15
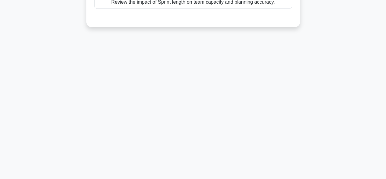
scroll to position [0, 0]
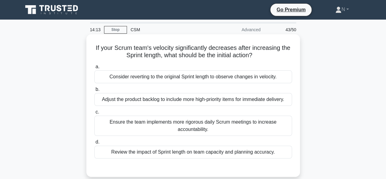
click at [152, 154] on div "Review the impact of Sprint length on team capacity and planning accuracy." at bounding box center [193, 151] width 198 height 13
click at [94, 144] on input "d. Review the impact of Sprint length on team capacity and planning accuracy." at bounding box center [94, 142] width 0 height 4
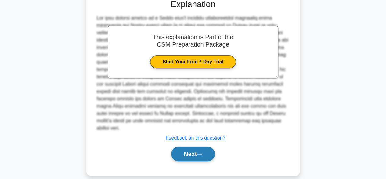
click at [197, 146] on button "Next" at bounding box center [193, 153] width 44 height 15
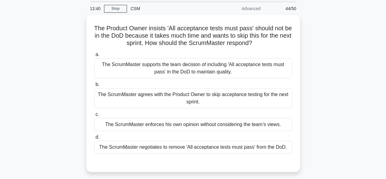
scroll to position [31, 0]
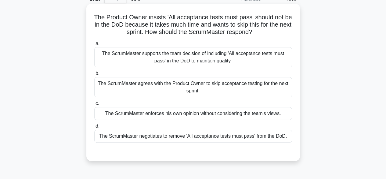
click at [126, 61] on div "The ScrumMaster supports the team decision of including 'All acceptance tests m…" at bounding box center [193, 57] width 198 height 20
click at [94, 46] on input "a. The ScrumMaster supports the team decision of including 'All acceptance test…" at bounding box center [94, 44] width 0 height 4
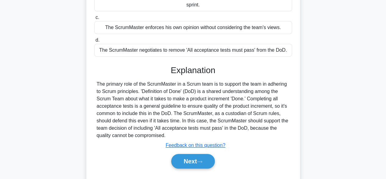
scroll to position [122, 0]
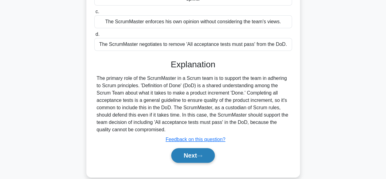
click at [195, 158] on button "Next" at bounding box center [193, 155] width 44 height 15
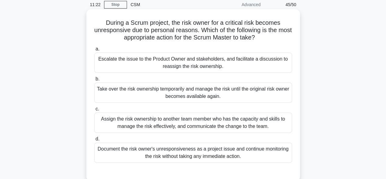
scroll to position [31, 0]
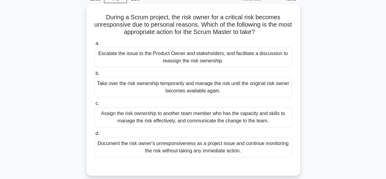
click at [144, 115] on div "Assign the risk ownership to another team member who has the capacity and skill…" at bounding box center [193, 117] width 198 height 20
click at [94, 105] on input "c. Assign the risk ownership to another team member who has the capacity and sk…" at bounding box center [94, 103] width 0 height 4
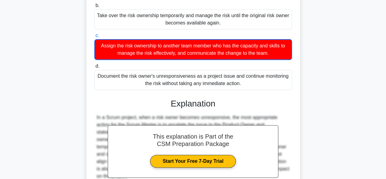
scroll to position [153, 0]
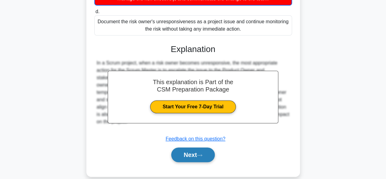
click at [186, 152] on button "Next" at bounding box center [193, 154] width 44 height 15
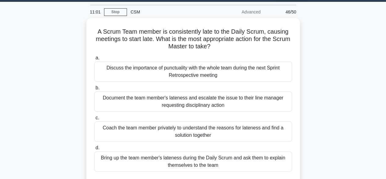
scroll to position [0, 0]
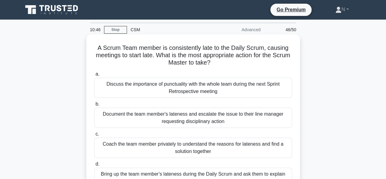
click at [124, 146] on div "Coach the team member privately to understand the reasons for lateness and find…" at bounding box center [193, 147] width 198 height 20
click at [94, 136] on input "c. Coach the team member privately to understand the reasons for lateness and f…" at bounding box center [94, 134] width 0 height 4
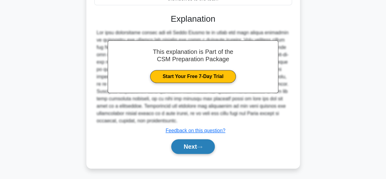
click at [183, 145] on button "Next" at bounding box center [193, 146] width 44 height 15
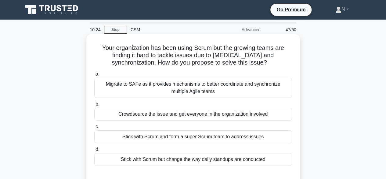
click at [152, 87] on div "Migrate to SAFe as it provides mechanisms to better coordinate and synchronize …" at bounding box center [193, 88] width 198 height 20
click at [94, 76] on input "a. Migrate to SAFe as it provides mechanisms to better coordinate and synchroni…" at bounding box center [94, 74] width 0 height 4
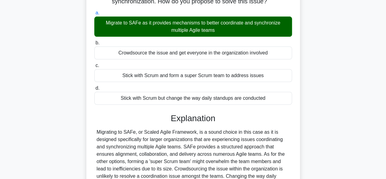
scroll to position [122, 0]
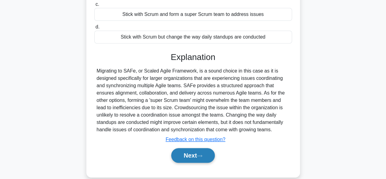
click at [187, 150] on button "Next" at bounding box center [193, 155] width 44 height 15
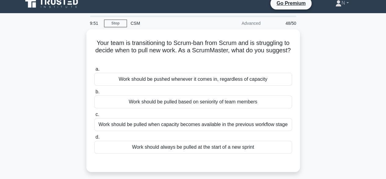
scroll to position [0, 0]
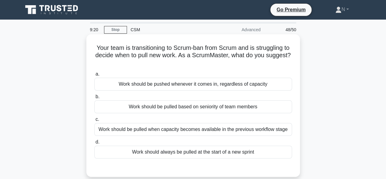
click at [136, 128] on div "Work should be pulled when capacity becomes available in the previous workflow …" at bounding box center [193, 129] width 198 height 13
click at [94, 121] on input "c. Work should be pulled when capacity becomes available in the previous workfl…" at bounding box center [94, 119] width 0 height 4
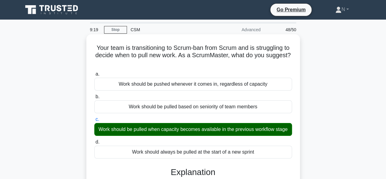
scroll to position [122, 0]
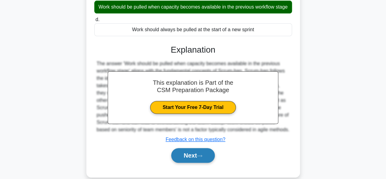
click at [191, 162] on button "Next" at bounding box center [193, 155] width 44 height 15
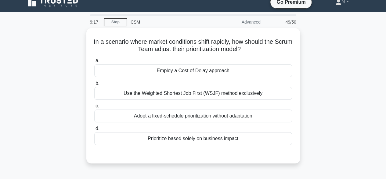
scroll to position [0, 0]
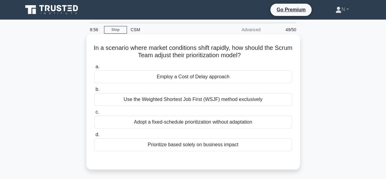
click at [163, 146] on div "Prioritize based solely on business impact" at bounding box center [193, 144] width 198 height 13
click at [94, 137] on input "d. Prioritize based solely on business impact" at bounding box center [94, 135] width 0 height 4
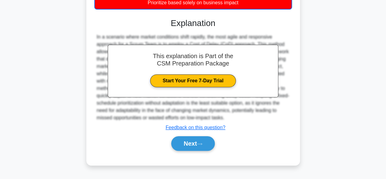
scroll to position [151, 0]
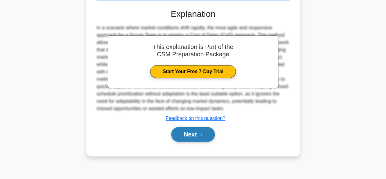
click at [183, 137] on button "Next" at bounding box center [193, 134] width 44 height 15
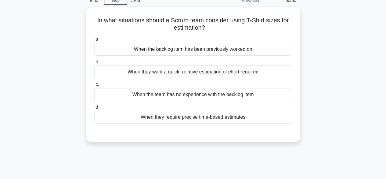
scroll to position [0, 0]
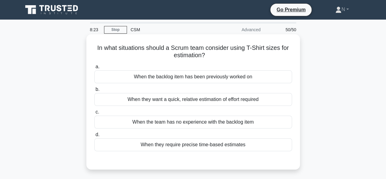
click at [179, 98] on div "When they want a quick, relative estimation of effort required" at bounding box center [193, 99] width 198 height 13
click at [94, 91] on input "b. When they want a quick, relative estimation of effort required" at bounding box center [94, 89] width 0 height 4
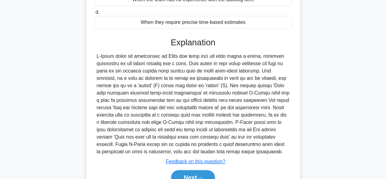
scroll to position [153, 0]
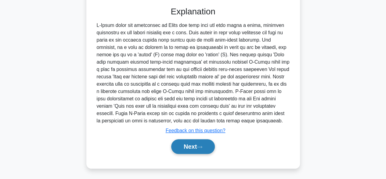
click at [194, 147] on button "Next" at bounding box center [193, 146] width 44 height 15
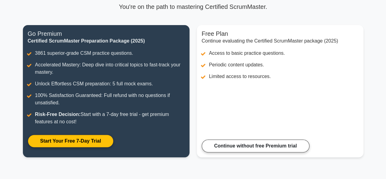
scroll to position [49, 0]
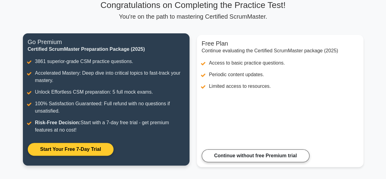
click at [79, 149] on link "Start Your Free 7-Day Trial" at bounding box center [71, 149] width 86 height 13
